Goal: Check status: Check status

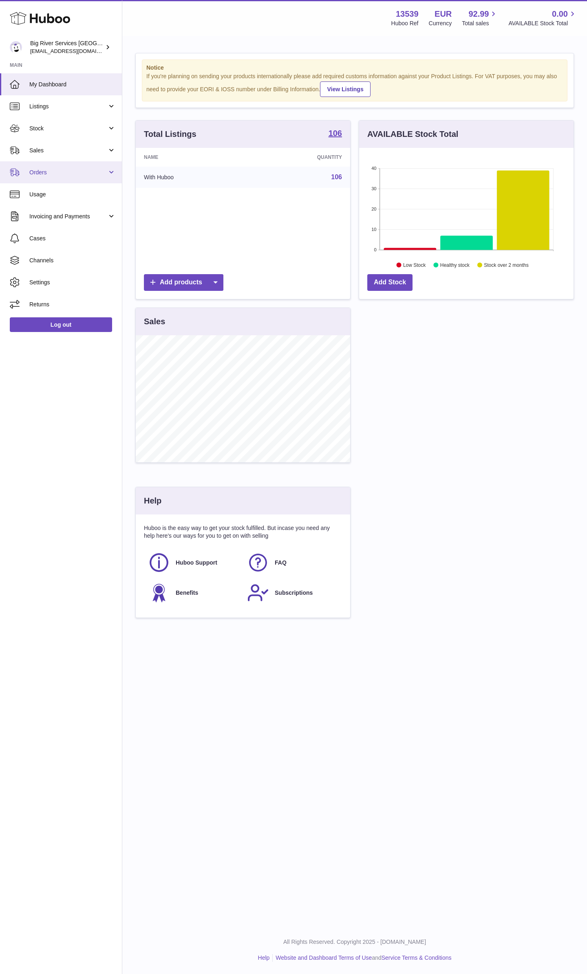
click at [57, 172] on span "Orders" at bounding box center [68, 173] width 78 height 8
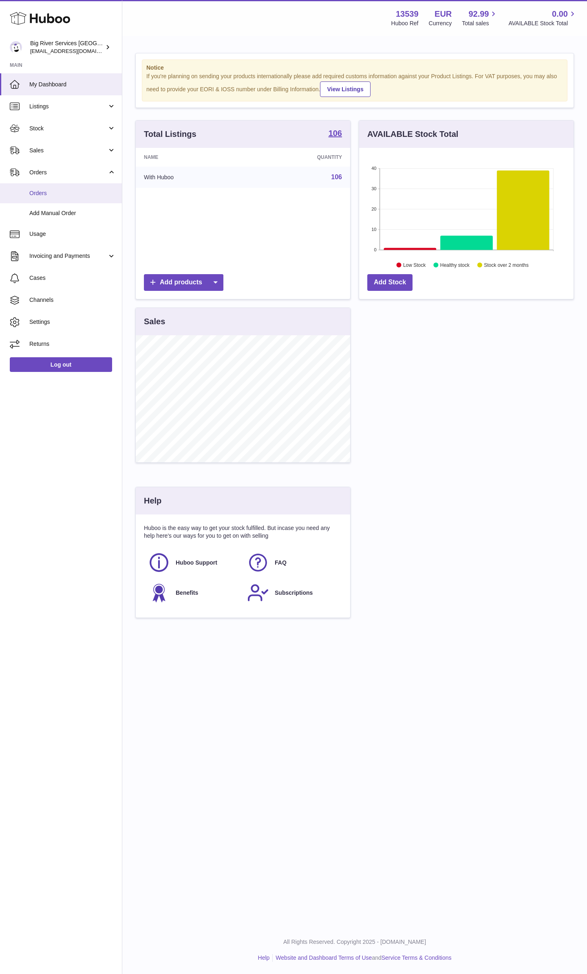
click at [55, 188] on link "Orders" at bounding box center [61, 193] width 122 height 20
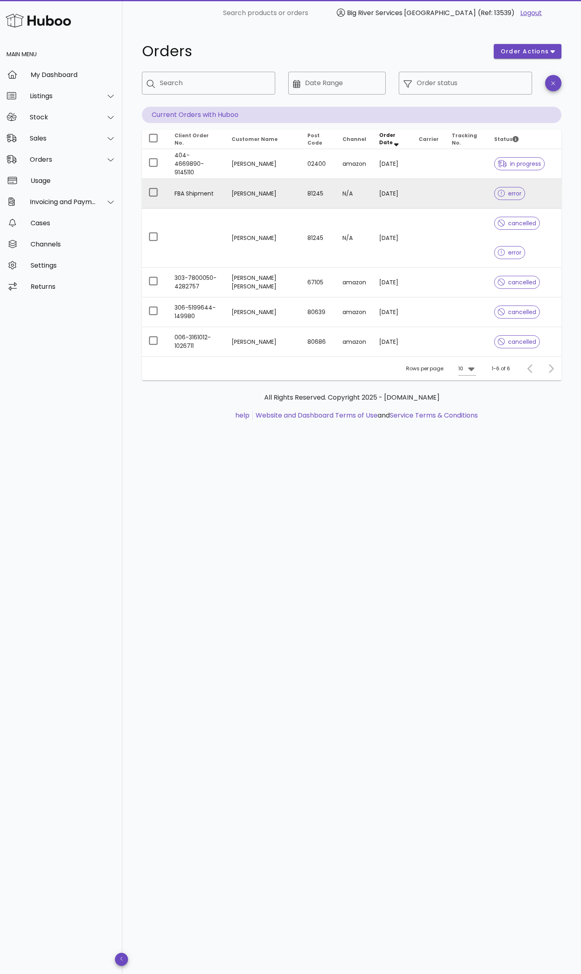
click at [263, 194] on td "[PERSON_NAME]" at bounding box center [263, 194] width 76 height 30
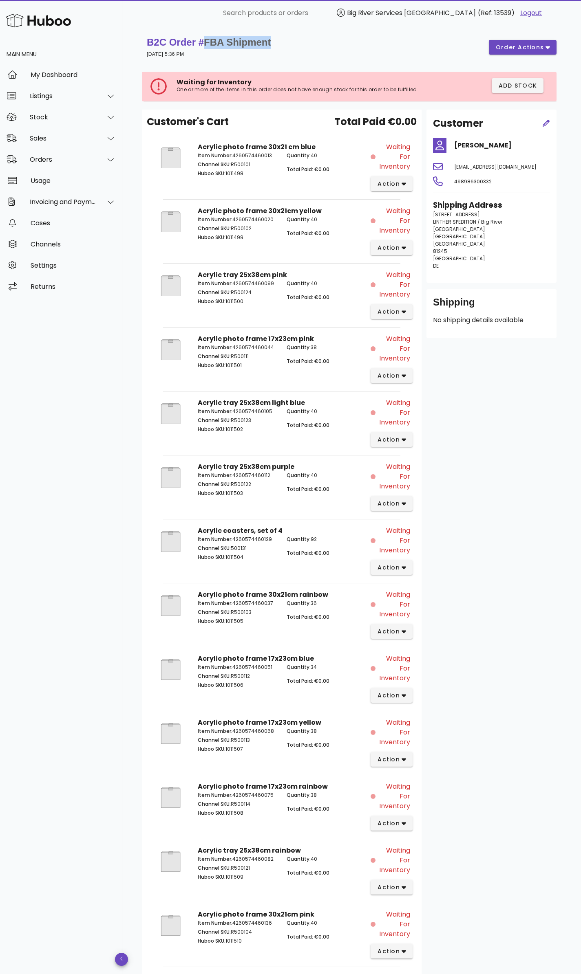
drag, startPoint x: 289, startPoint y: 39, endPoint x: 201, endPoint y: 40, distance: 87.2
click at [201, 40] on div "B2C Order # FBA Shipment [DATE] 5:36 PM order actions" at bounding box center [352, 47] width 410 height 23
click at [201, 40] on strong "B2C Order # FBA Shipment" at bounding box center [209, 42] width 124 height 11
drag, startPoint x: 273, startPoint y: 44, endPoint x: 198, endPoint y: 44, distance: 74.6
click at [198, 44] on div "B2C Order # FBA Shipment [DATE] 5:36 PM order actions" at bounding box center [352, 47] width 410 height 23
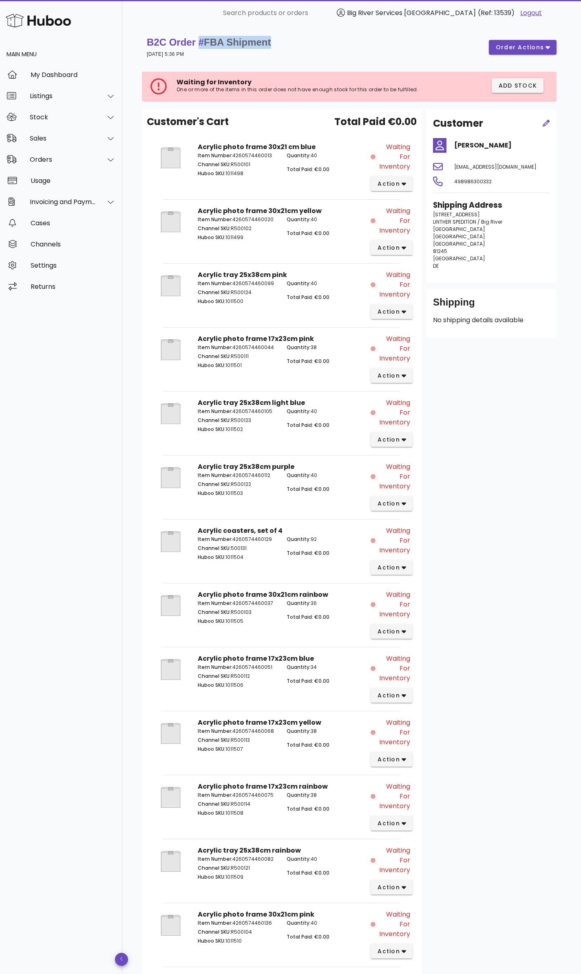
copy strong "# FBA Shipment"
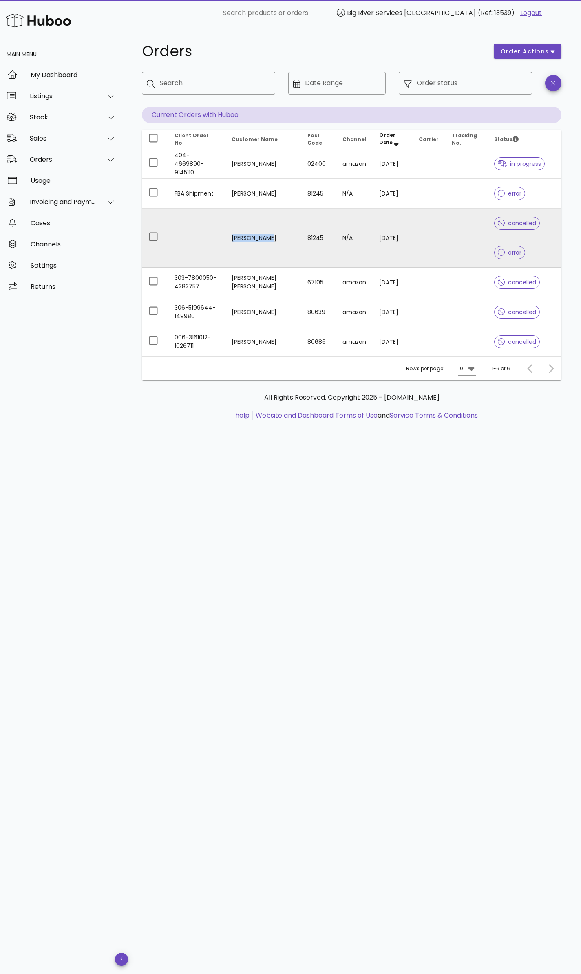
drag, startPoint x: 271, startPoint y: 237, endPoint x: 237, endPoint y: 236, distance: 34.6
click at [237, 236] on td "[PERSON_NAME]" at bounding box center [263, 238] width 76 height 59
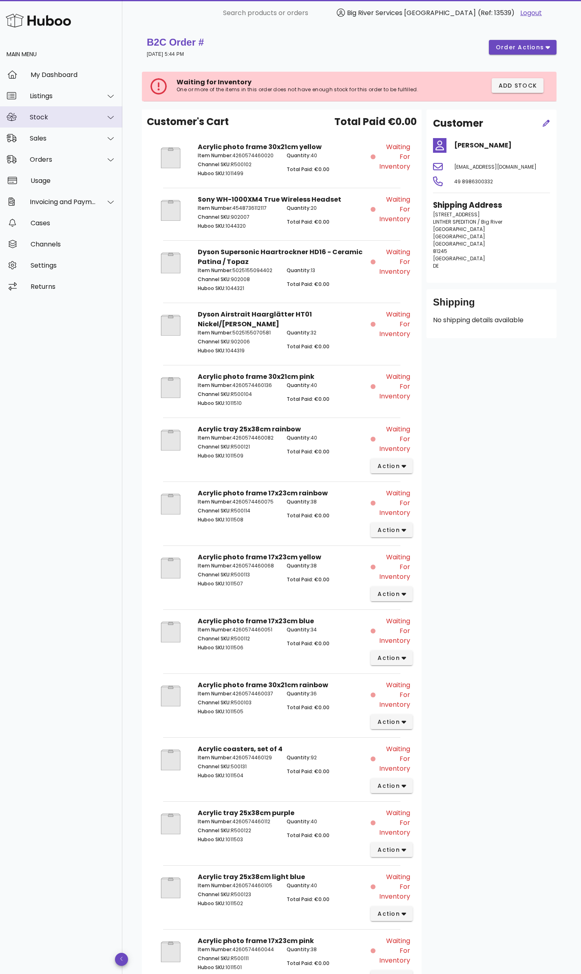
drag, startPoint x: 240, startPoint y: 237, endPoint x: 224, endPoint y: 107, distance: 130.6
click at [120, 109] on div "Stock" at bounding box center [61, 116] width 122 height 21
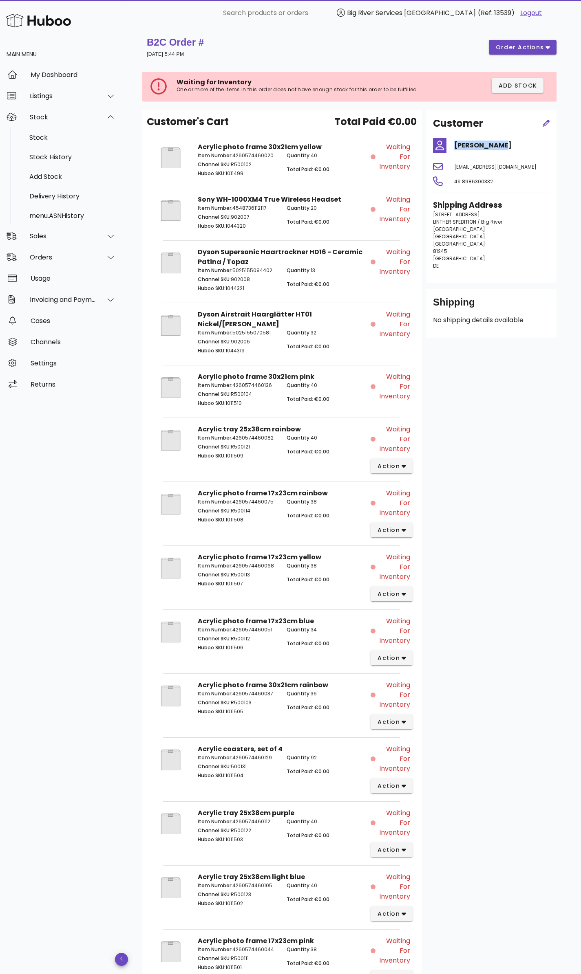
drag, startPoint x: 495, startPoint y: 143, endPoint x: 454, endPoint y: 146, distance: 40.5
click at [454, 146] on h4 "[PERSON_NAME]" at bounding box center [502, 146] width 96 height 10
copy h4 "[PERSON_NAME]"
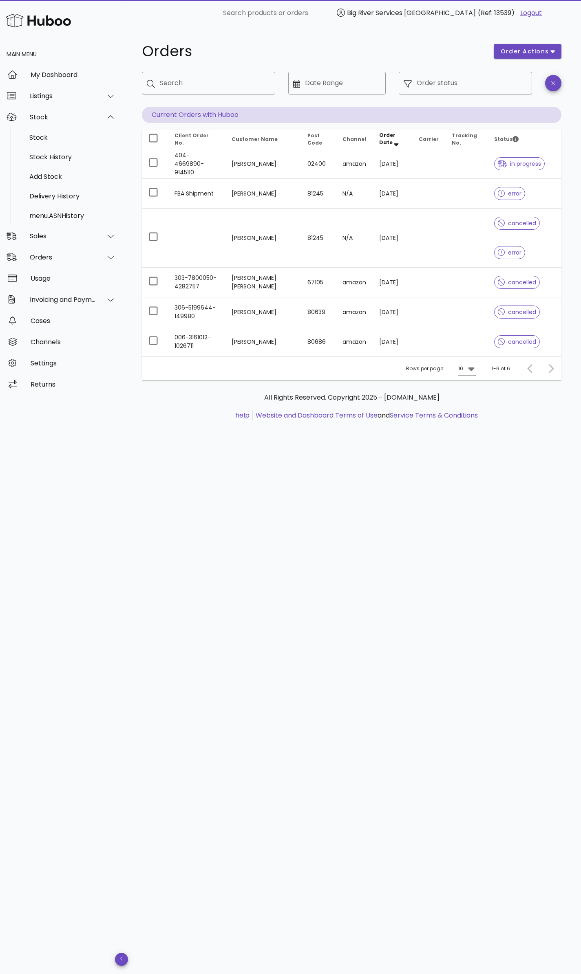
click at [434, 487] on div "Orders order actions ​ Search ​ Date Range ​ Order status Current Orders with H…" at bounding box center [351, 500] width 459 height 948
